Goal: Information Seeking & Learning: Find specific fact

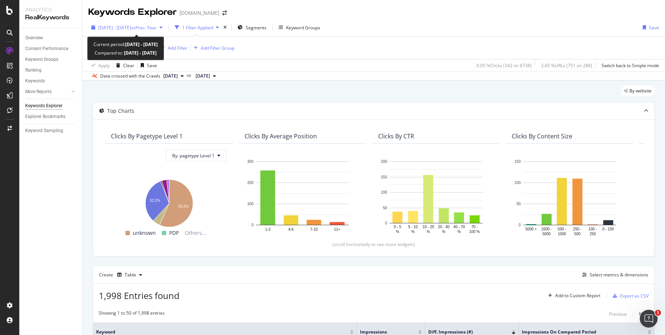
click at [131, 28] on span "[DATE] - [DATE]" at bounding box center [114, 28] width 33 height 6
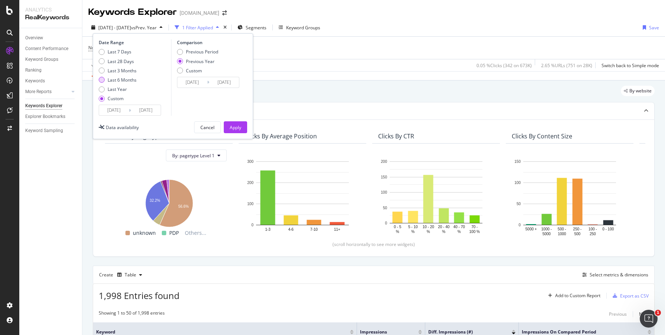
click at [126, 81] on div "Last 6 Months" at bounding box center [122, 80] width 29 height 6
type input "[DATE]"
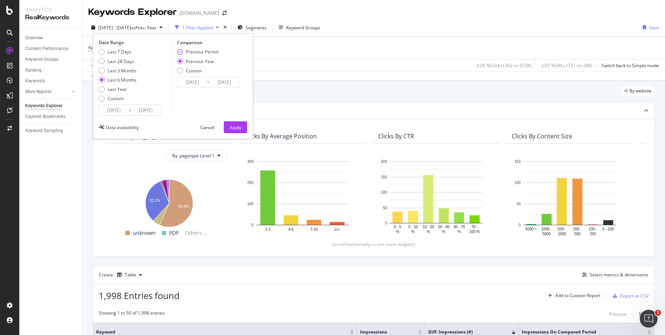
click at [187, 50] on div "Previous Period" at bounding box center [202, 52] width 32 height 6
type input "[DATE]"
click at [231, 124] on div "Apply" at bounding box center [236, 127] width 12 height 11
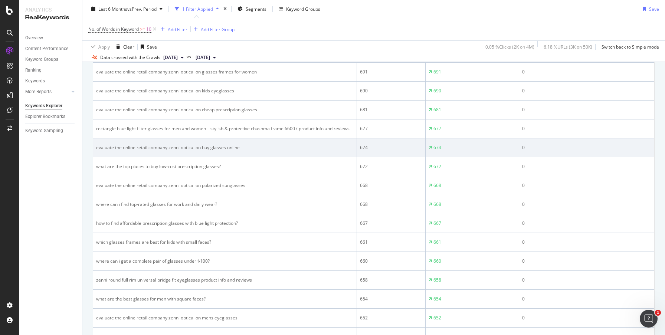
scroll to position [905, 0]
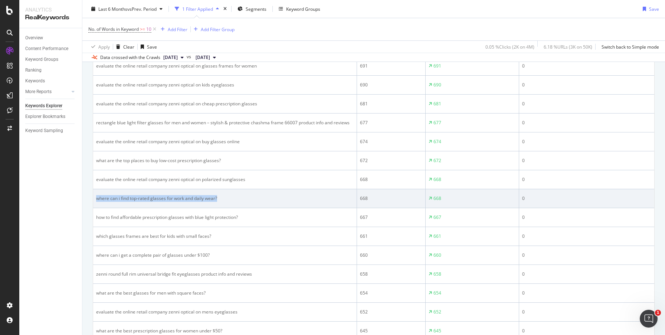
drag, startPoint x: 229, startPoint y: 197, endPoint x: 95, endPoint y: 196, distance: 133.6
click at [95, 196] on td "where can i find top-rated glasses for work and daily wear?" at bounding box center [225, 198] width 264 height 19
copy div "where can i find top-rated glasses for work and daily wear?"
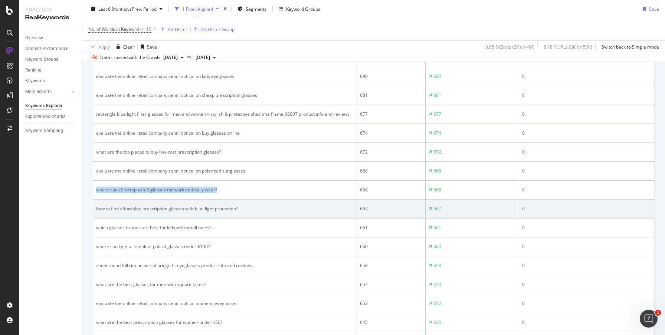
scroll to position [917, 0]
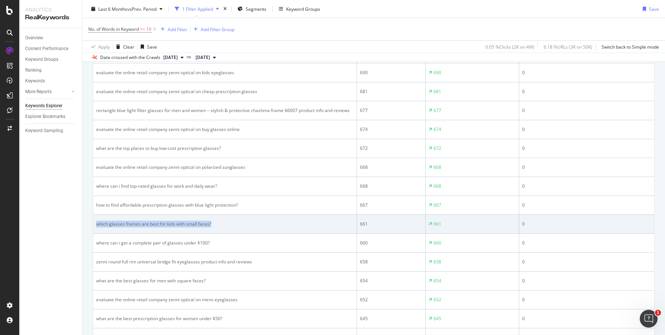
drag, startPoint x: 215, startPoint y: 223, endPoint x: 94, endPoint y: 221, distance: 121.0
click at [94, 221] on td "which glasses frames are best for kids with small faces?" at bounding box center [225, 224] width 264 height 19
copy div "which glasses frames are best for kids with small faces?"
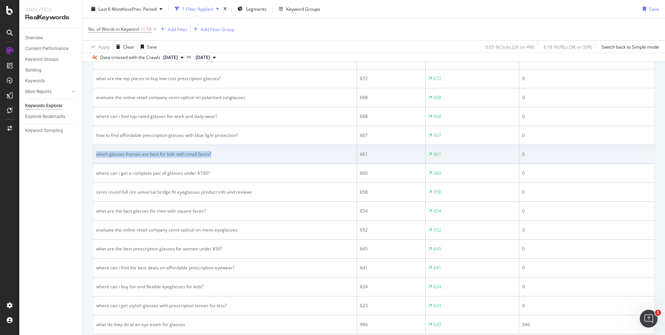
scroll to position [997, 0]
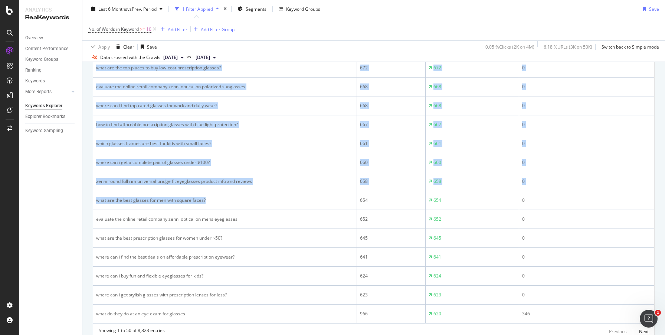
drag, startPoint x: 221, startPoint y: 203, endPoint x: 91, endPoint y: 197, distance: 130.4
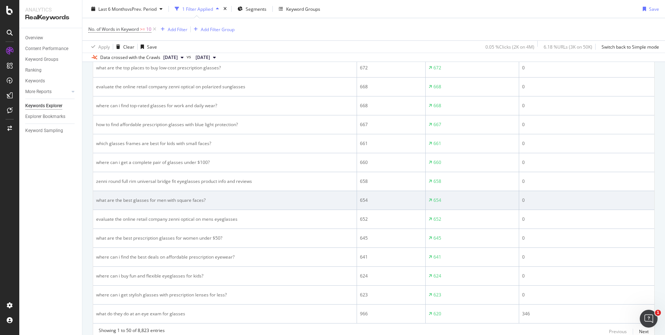
click at [226, 201] on div "what are the best glasses for men with square faces?" at bounding box center [225, 200] width 258 height 7
drag, startPoint x: 225, startPoint y: 201, endPoint x: 97, endPoint y: 196, distance: 127.8
click at [97, 196] on td "what are the best glasses for men with square faces?" at bounding box center [225, 200] width 264 height 19
copy div "what are the best glasses for men with square faces?"
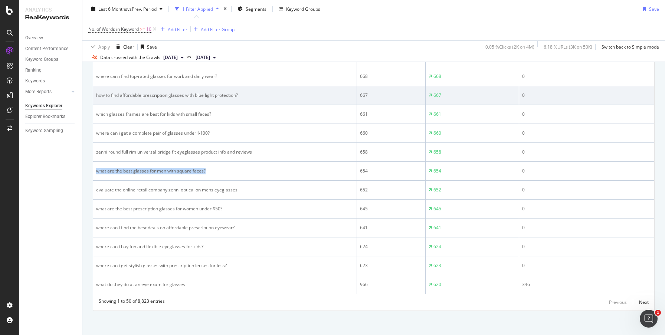
scroll to position [1029, 0]
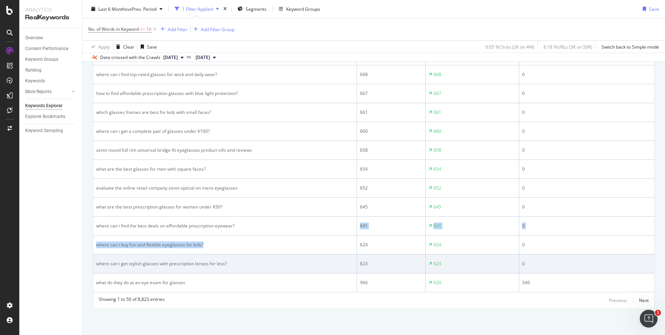
drag, startPoint x: 216, startPoint y: 244, endPoint x: 234, endPoint y: 272, distance: 34.4
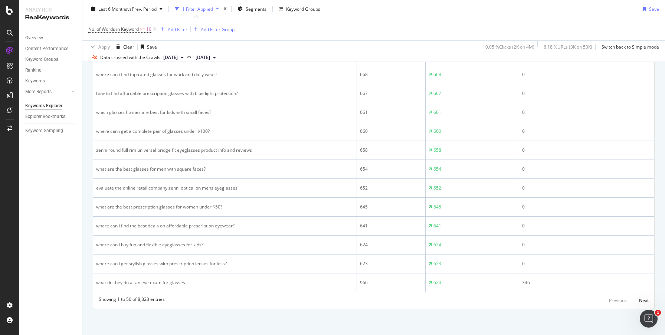
click at [644, 301] on div "Next" at bounding box center [644, 300] width 10 height 6
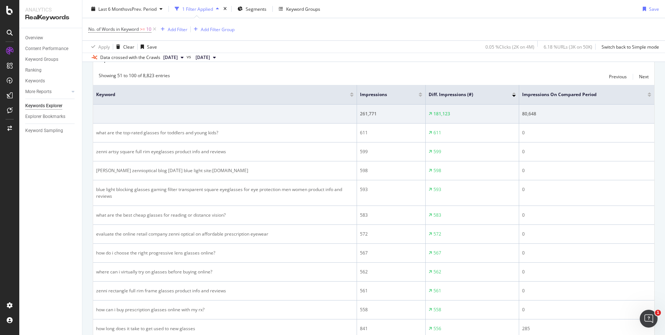
scroll to position [242, 0]
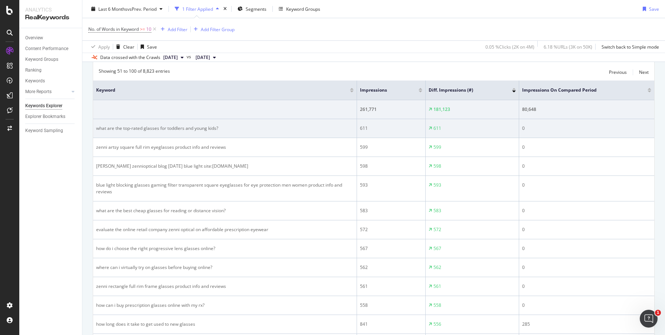
drag, startPoint x: 222, startPoint y: 128, endPoint x: 123, endPoint y: 127, distance: 98.4
click at [123, 127] on div "what are the top-rated glasses for toddlers and young kids?" at bounding box center [225, 128] width 258 height 7
drag, startPoint x: 95, startPoint y: 128, endPoint x: 229, endPoint y: 127, distance: 134.4
click at [229, 127] on td "what are the top-rated glasses for toddlers and young kids?" at bounding box center [225, 128] width 264 height 19
copy div "what are the top-rated glasses for toddlers and young kids?"
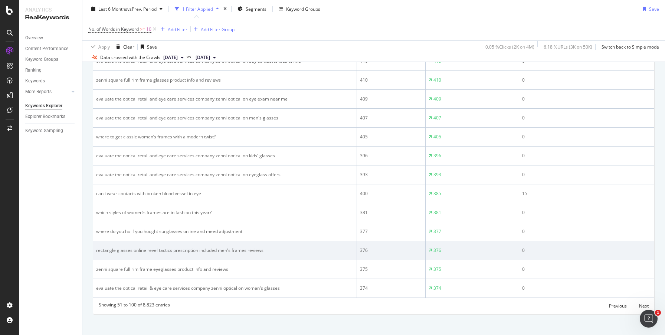
scroll to position [1022, 0]
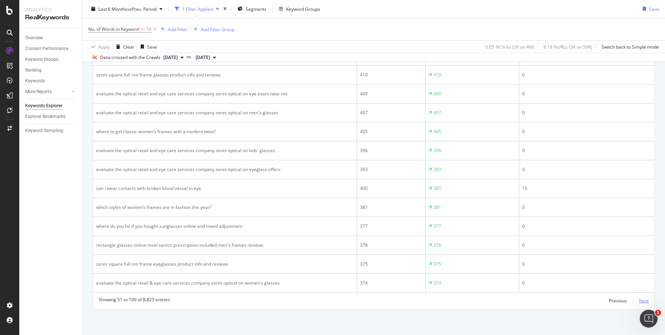
click at [644, 304] on div "Next" at bounding box center [644, 301] width 10 height 6
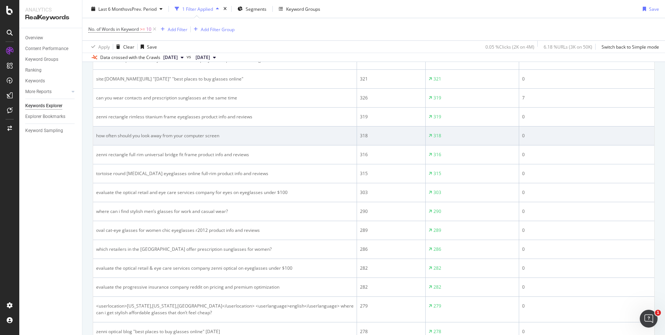
scroll to position [522, 0]
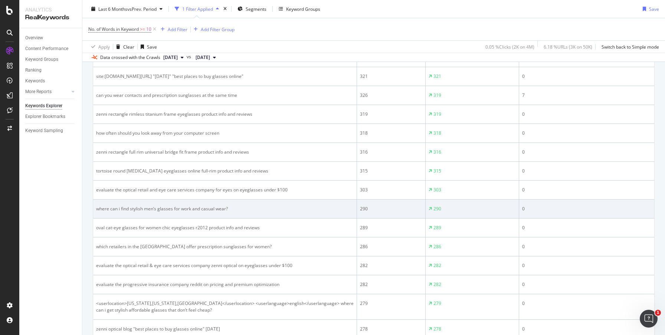
click at [244, 210] on div "where can i find stylish men’s glasses for work and casual wear?" at bounding box center [225, 209] width 258 height 7
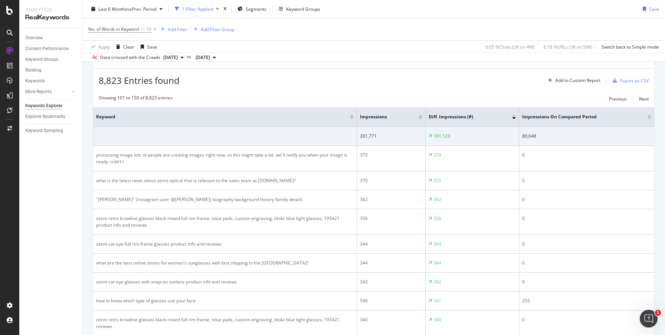
scroll to position [123, 0]
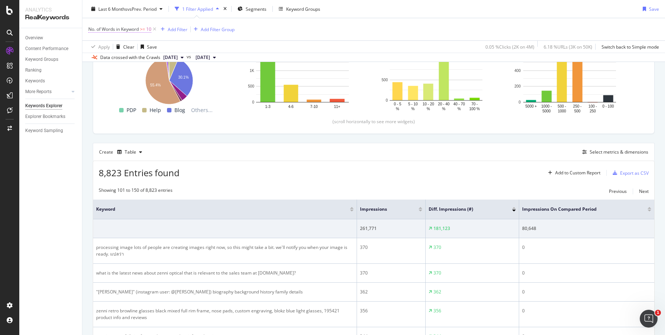
click at [148, 28] on span "10" at bounding box center [148, 29] width 5 height 10
drag, startPoint x: 108, startPoint y: 58, endPoint x: 98, endPoint y: 58, distance: 10.8
click at [98, 58] on input "10" at bounding box center [136, 60] width 82 height 12
type input "8"
click at [164, 76] on div "button" at bounding box center [160, 76] width 10 height 4
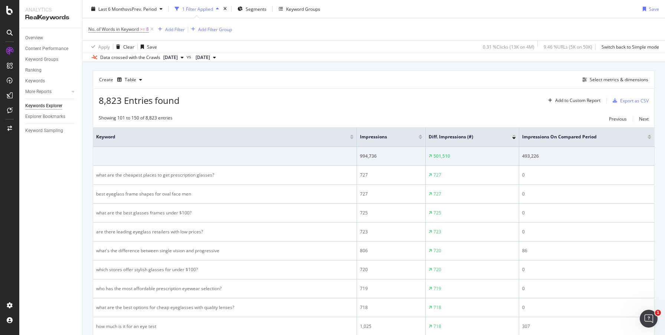
scroll to position [196, 0]
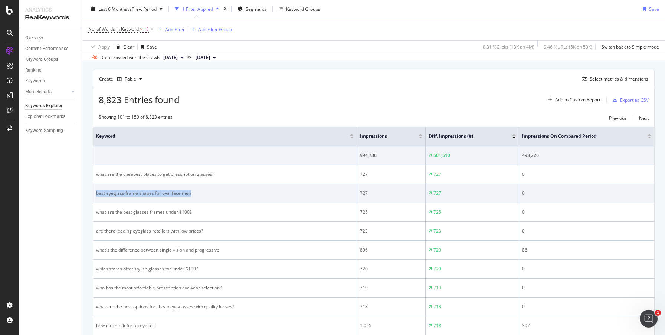
drag, startPoint x: 202, startPoint y: 195, endPoint x: 94, endPoint y: 194, distance: 108.0
click at [94, 194] on td "best eyeglass frame shapes for oval face men" at bounding box center [225, 193] width 264 height 19
copy div "best eyeglass frame shapes for oval face men"
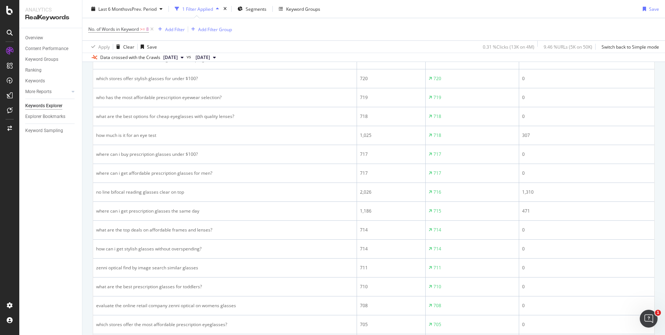
scroll to position [388, 0]
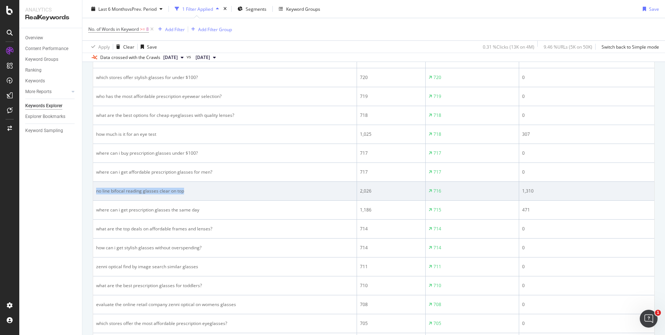
drag, startPoint x: 193, startPoint y: 193, endPoint x: 95, endPoint y: 188, distance: 98.5
click at [95, 188] on td "no line bifocal reading glasses clear on top" at bounding box center [225, 191] width 264 height 19
copy div "no line bifocal reading glasses clear on top"
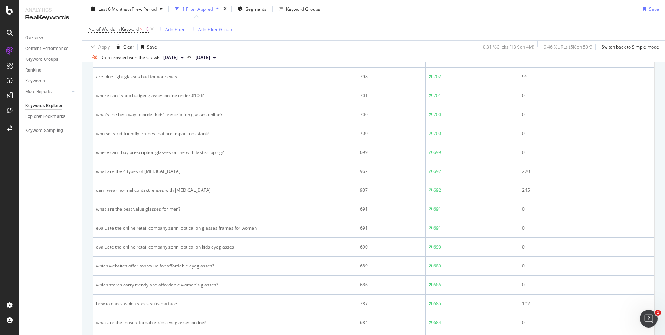
scroll to position [693, 0]
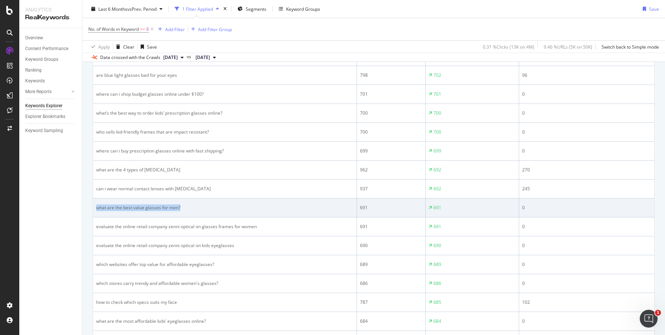
drag, startPoint x: 197, startPoint y: 208, endPoint x: 94, endPoint y: 201, distance: 103.4
click at [94, 201] on td "what are the best value glasses for men?" at bounding box center [225, 208] width 264 height 19
copy div "what are the best value glasses for men?"
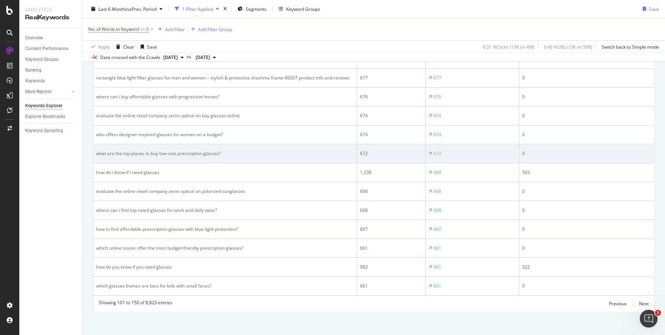
scroll to position [1015, 0]
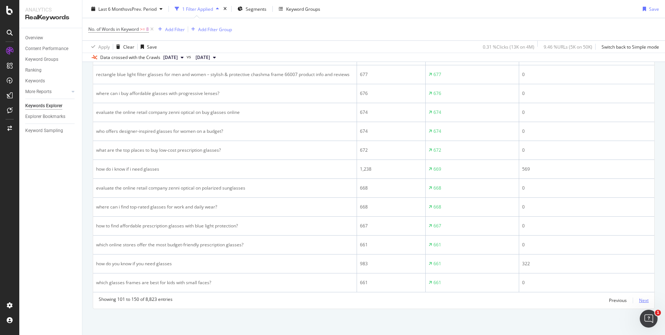
click at [644, 303] on div "Next" at bounding box center [644, 300] width 10 height 6
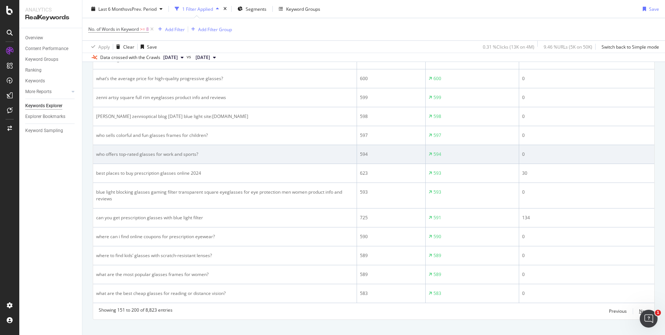
scroll to position [1022, 0]
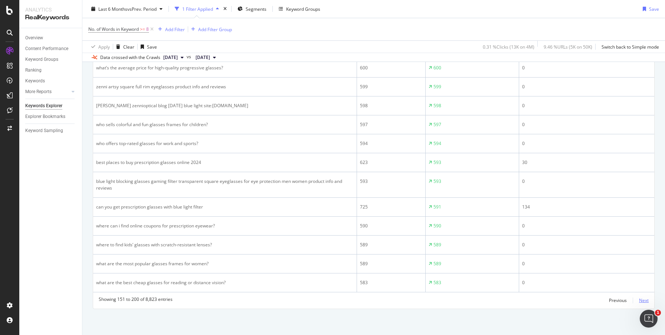
click at [639, 300] on div "Next" at bounding box center [644, 300] width 10 height 6
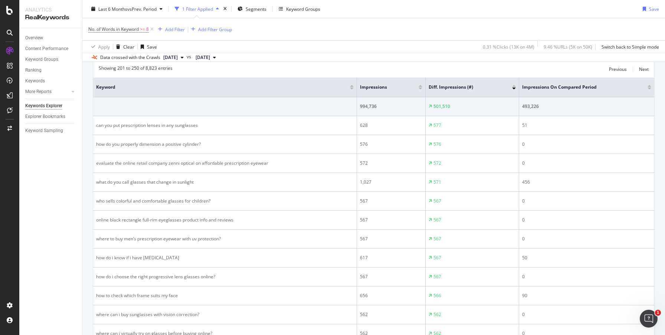
scroll to position [246, 0]
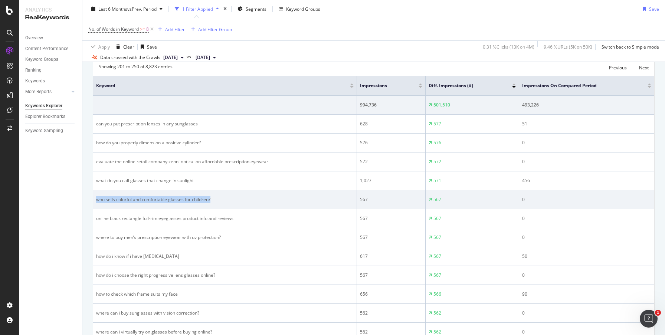
drag, startPoint x: 231, startPoint y: 198, endPoint x: 94, endPoint y: 196, distance: 137.0
click at [94, 196] on td "who sells colorful and comfortable glasses for children?" at bounding box center [225, 199] width 264 height 19
copy div "who sells colorful and comfortable glasses for children?"
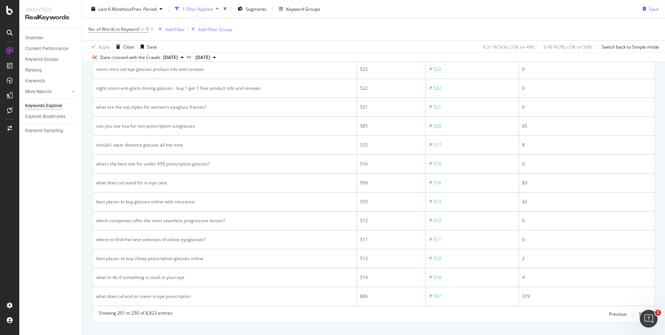
scroll to position [1015, 0]
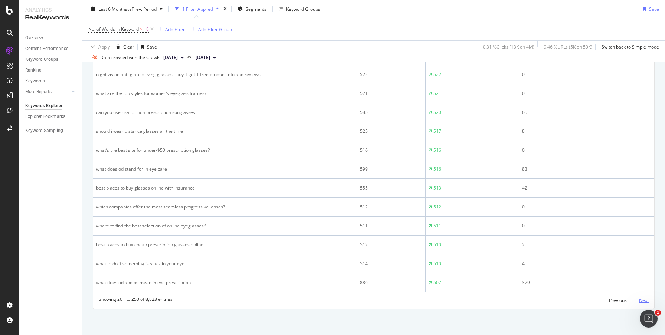
click at [643, 299] on div "Next" at bounding box center [644, 300] width 10 height 6
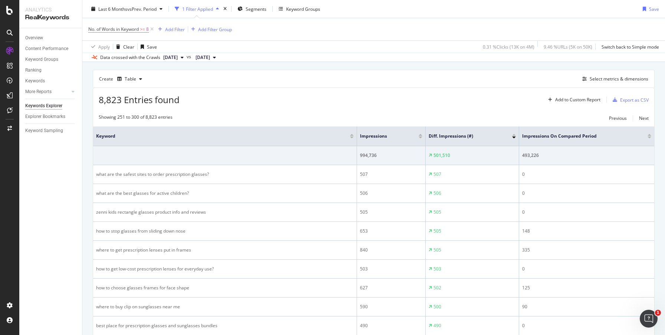
scroll to position [208, 0]
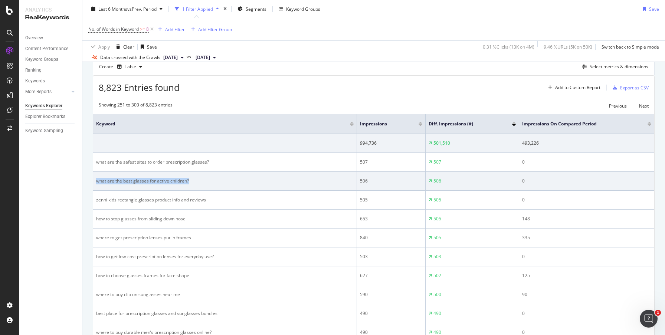
drag, startPoint x: 193, startPoint y: 180, endPoint x: 95, endPoint y: 181, distance: 98.0
click at [95, 181] on td "what are the best glasses for active children?" at bounding box center [225, 181] width 264 height 19
copy div "what are the best glasses for active children?"
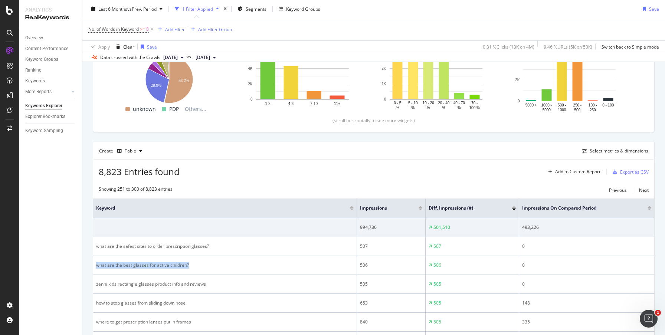
scroll to position [58, 0]
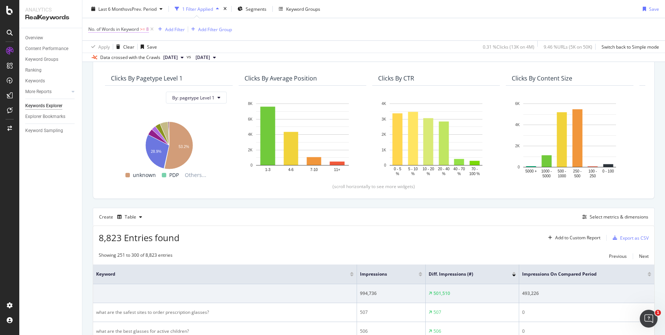
click at [147, 29] on span "No. of Words in Keyword >= 8" at bounding box center [118, 29] width 61 height 7
click at [138, 61] on input "8" at bounding box center [136, 60] width 82 height 12
click at [171, 64] on input "8" at bounding box center [136, 60] width 82 height 12
type input "7"
click at [171, 61] on input "7" at bounding box center [136, 60] width 82 height 12
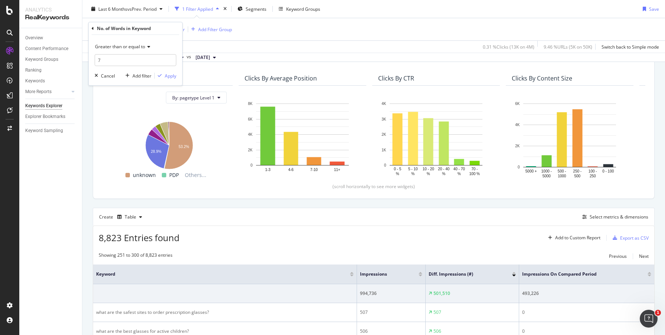
click at [147, 48] on icon at bounding box center [147, 47] width 5 height 4
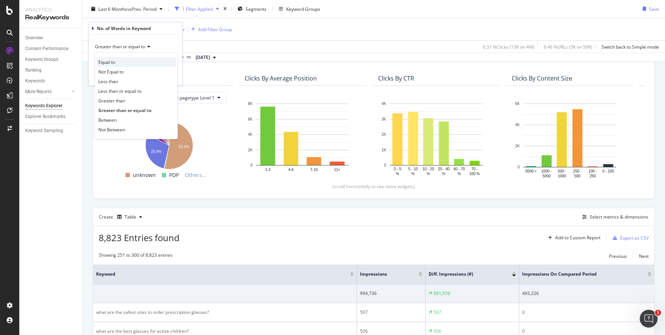
click at [133, 64] on div "Equal to" at bounding box center [136, 62] width 79 height 10
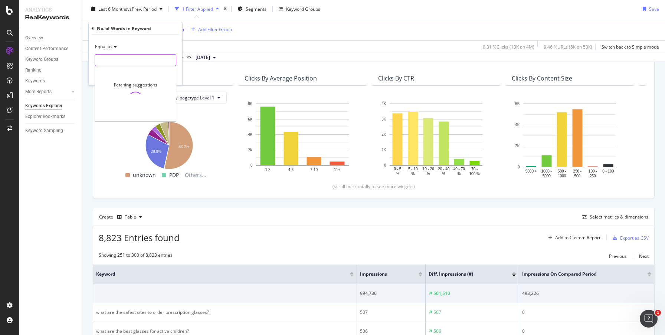
click at [138, 56] on input "number" at bounding box center [136, 60] width 82 height 12
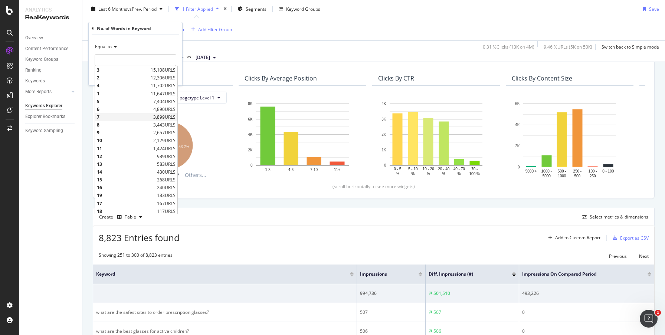
click at [120, 118] on span "7" at bounding box center [124, 117] width 55 height 6
type input "7"
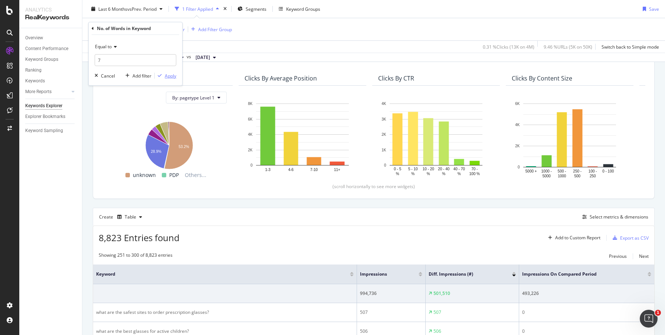
click at [169, 75] on div "Apply" at bounding box center [171, 76] width 12 height 6
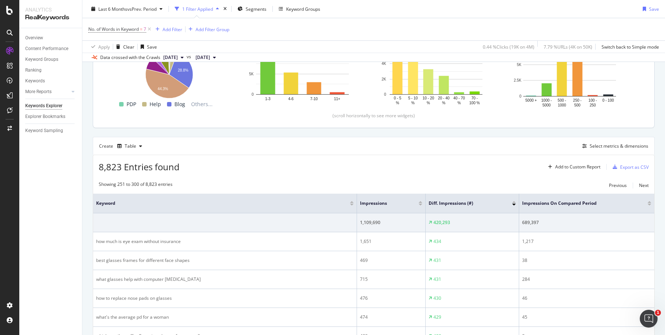
scroll to position [167, 0]
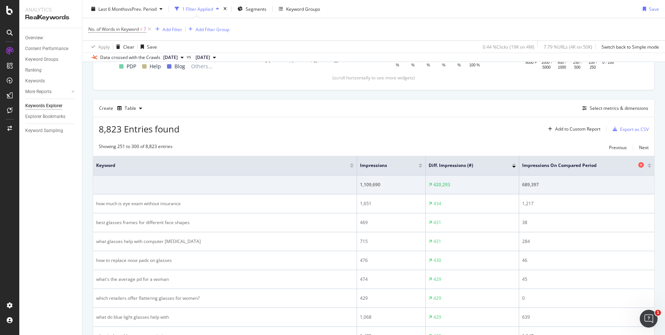
click at [546, 166] on span "Impressions On Compared Period" at bounding box center [579, 165] width 114 height 7
click at [650, 167] on div at bounding box center [650, 167] width 4 height 2
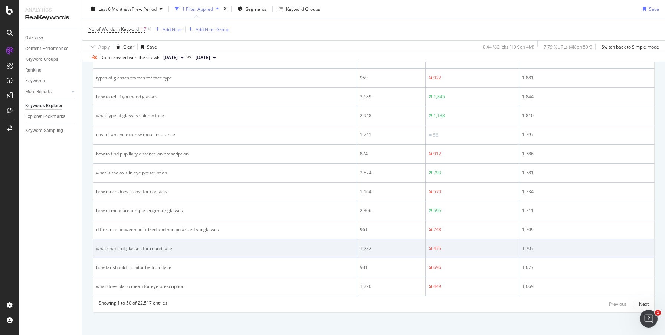
scroll to position [1019, 0]
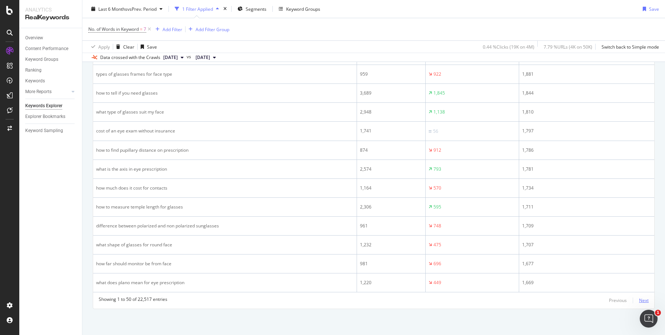
click at [643, 299] on div "Next" at bounding box center [644, 300] width 10 height 6
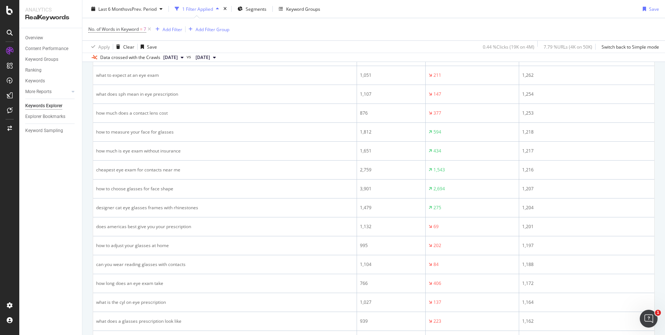
scroll to position [891, 0]
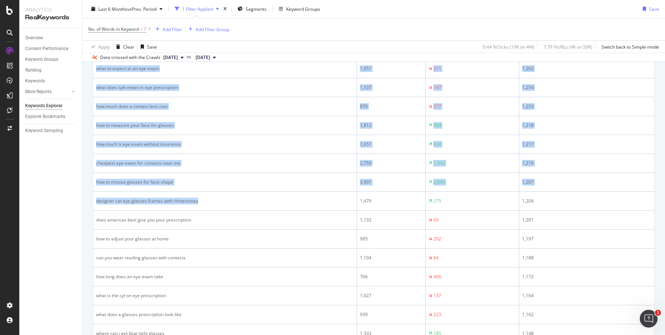
drag, startPoint x: 206, startPoint y: 202, endPoint x: 89, endPoint y: 199, distance: 117.0
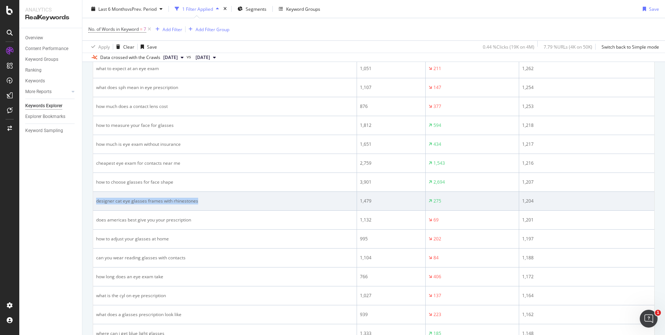
drag, startPoint x: 208, startPoint y: 202, endPoint x: 95, endPoint y: 199, distance: 113.3
click at [95, 199] on td "designer cat eye glasses frames with rhinestones" at bounding box center [225, 201] width 264 height 19
click at [186, 206] on td "designer cat eye glasses frames with rhinestones" at bounding box center [225, 201] width 264 height 19
drag, startPoint x: 202, startPoint y: 201, endPoint x: 94, endPoint y: 200, distance: 108.4
click at [94, 200] on td "designer cat eye glasses frames with rhinestones" at bounding box center [225, 201] width 264 height 19
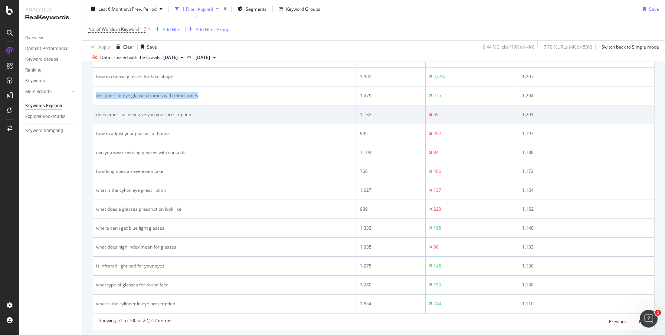
scroll to position [1018, 0]
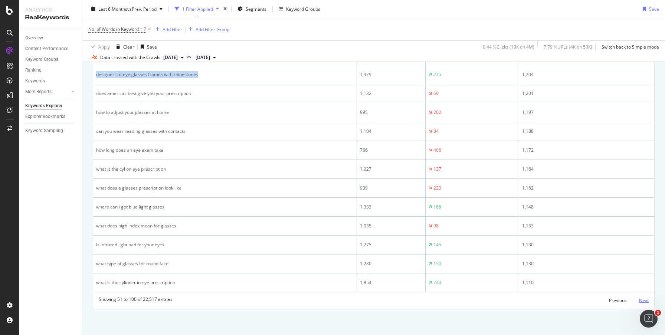
click at [640, 299] on div "Next" at bounding box center [644, 300] width 10 height 6
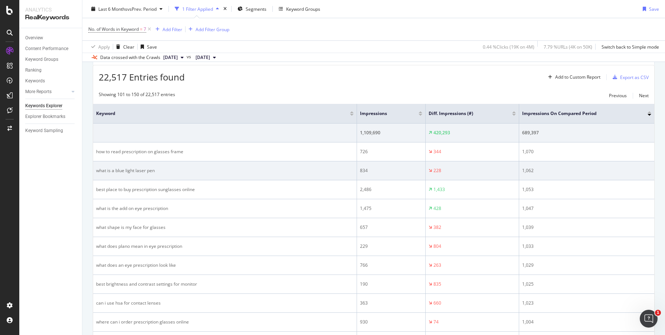
scroll to position [0, 0]
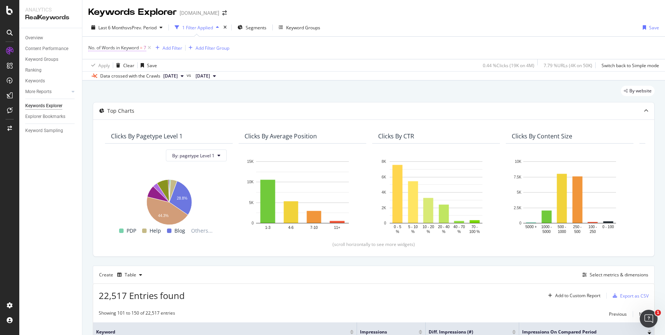
click at [131, 48] on span "No. of Words in Keyword" at bounding box center [113, 48] width 50 height 6
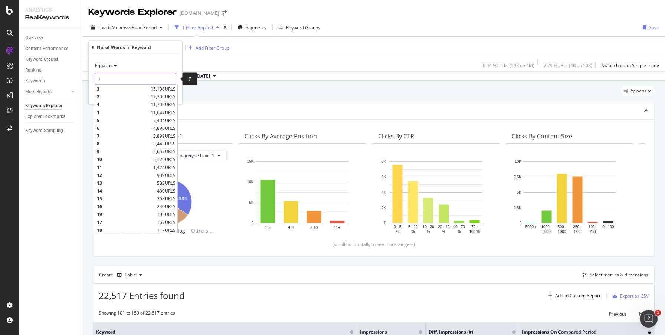
click at [105, 77] on input "7" at bounding box center [136, 79] width 82 height 12
click at [123, 128] on span "6" at bounding box center [124, 128] width 55 height 6
type input "6"
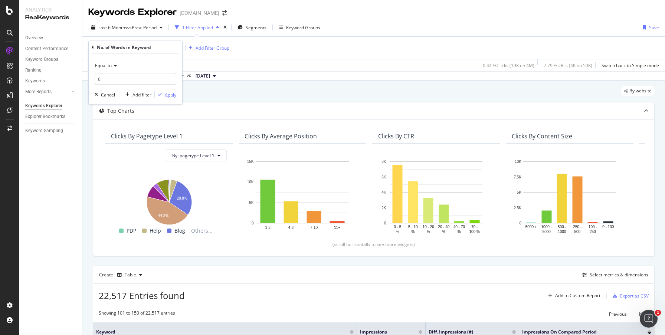
click at [173, 94] on div "Apply" at bounding box center [171, 94] width 12 height 6
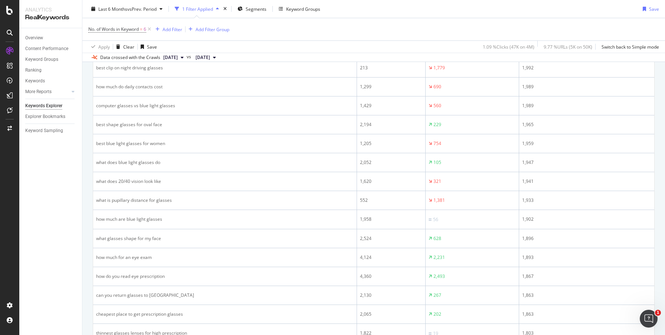
scroll to position [854, 0]
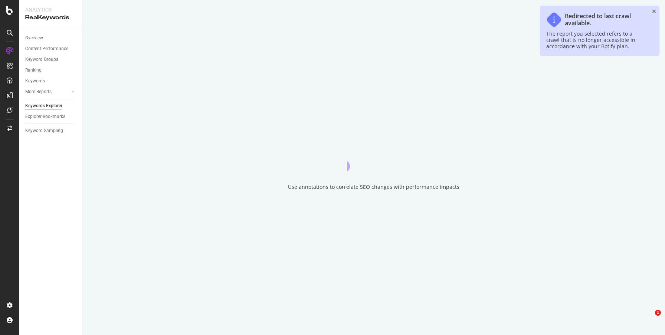
click at [589, 35] on div "The report you selected refers to a crawl that is no longer accessible in accor…" at bounding box center [595, 39] width 99 height 19
click at [581, 23] on div "Redirected to last crawl available." at bounding box center [605, 20] width 81 height 14
click at [579, 54] on div "Redirected to last crawl available. The report you selected refers to a crawl t…" at bounding box center [599, 30] width 119 height 49
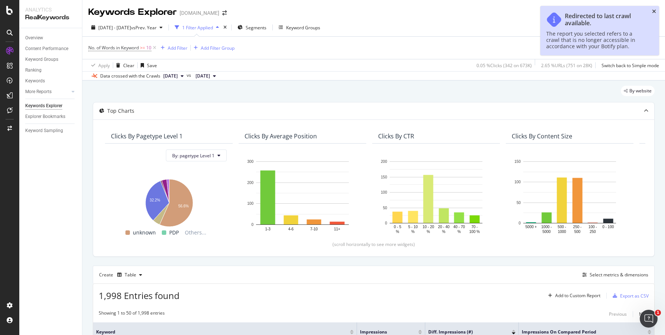
click at [653, 12] on icon "close toast" at bounding box center [654, 11] width 4 height 5
